Goal: Obtain resource: Download file/media

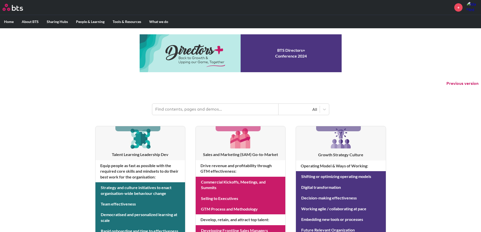
click at [165, 109] on input "text" at bounding box center [215, 109] width 126 height 11
type input "multipliers"
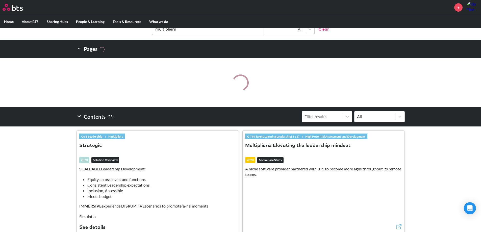
scroll to position [84, 0]
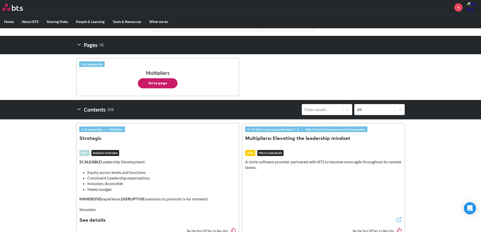
click at [92, 218] on button "See details" at bounding box center [92, 220] width 26 height 7
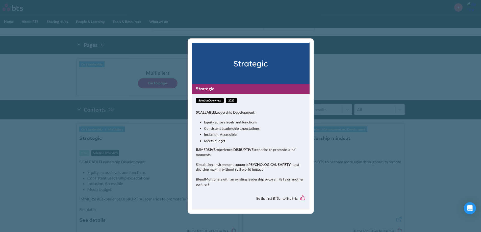
click at [198, 85] on link "Strategic" at bounding box center [251, 89] width 118 height 10
click at [112, 101] on div "Strategic solutionOverview 2023 SCALEABLE Leadership Development: Equity across…" at bounding box center [240, 116] width 481 height 232
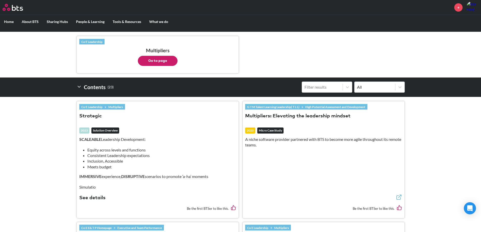
scroll to position [168, 0]
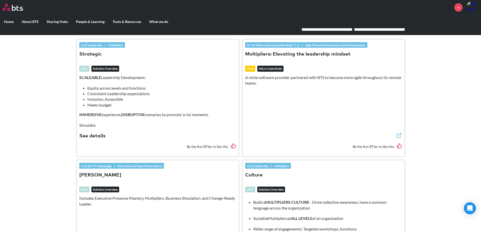
click at [94, 136] on button "See details" at bounding box center [92, 136] width 26 height 7
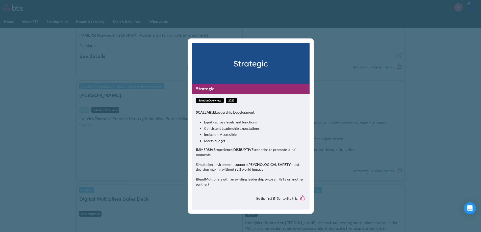
scroll to position [252, 0]
click at [212, 185] on p "Blend Multipliers with an existing leadership program (BTS or another partner)" at bounding box center [251, 182] width 110 height 10
click at [241, 63] on figure "Strategic" at bounding box center [251, 68] width 118 height 51
drag, startPoint x: 230, startPoint y: 151, endPoint x: 263, endPoint y: 159, distance: 34.3
click at [256, 156] on p "IMMERSIVE experience, DISRUPTIVE scenarios to promote ‘a-ha’ moments" at bounding box center [251, 152] width 110 height 10
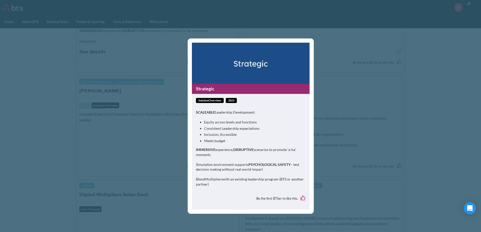
click at [261, 159] on div "SCALEABLE Leadership Development: Equity across levels and functions Consistent…" at bounding box center [251, 151] width 110 height 82
click at [70, 153] on div "Strategic solutionOverview 2023 SCALEABLE Leadership Development: Equity across…" at bounding box center [240, 116] width 481 height 232
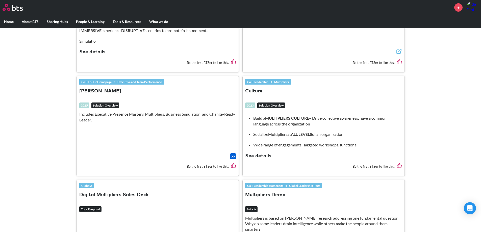
click at [235, 156] on img at bounding box center [233, 156] width 6 height 6
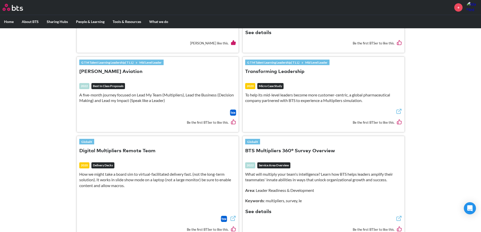
scroll to position [505, 0]
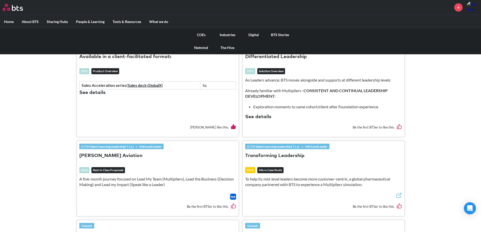
click at [204, 33] on link "COEs" at bounding box center [201, 34] width 26 height 13
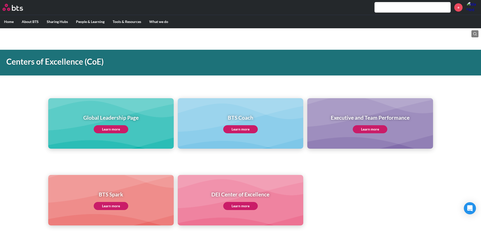
click at [105, 129] on link "Learn more" at bounding box center [111, 129] width 35 height 8
click at [8, 17] on label "Home" at bounding box center [9, 21] width 18 height 13
click at [0, 0] on input "Home" at bounding box center [0, 0] width 0 height 0
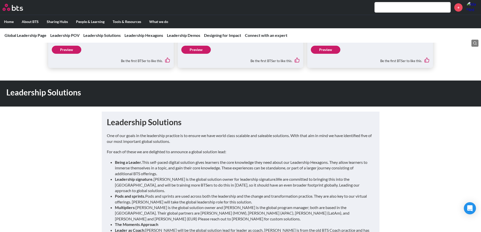
scroll to position [421, 0]
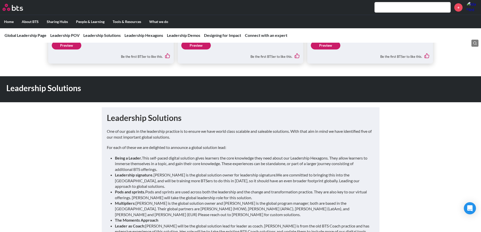
click at [66, 44] on link "Preview" at bounding box center [67, 45] width 30 height 8
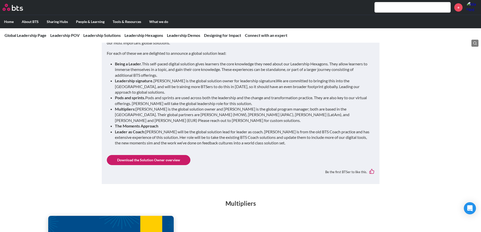
scroll to position [589, 0]
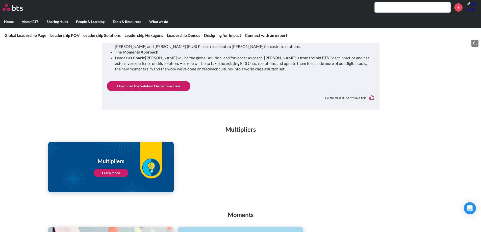
click at [149, 81] on link "Download the Solution Owner overview" at bounding box center [149, 86] width 84 height 10
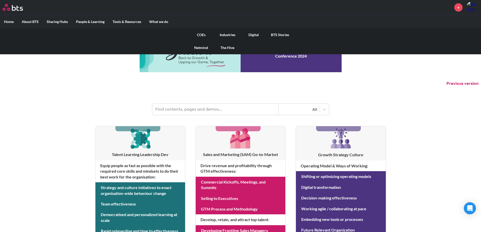
click at [198, 35] on link "COEs" at bounding box center [201, 34] width 26 height 13
